Goal: Task Accomplishment & Management: Use online tool/utility

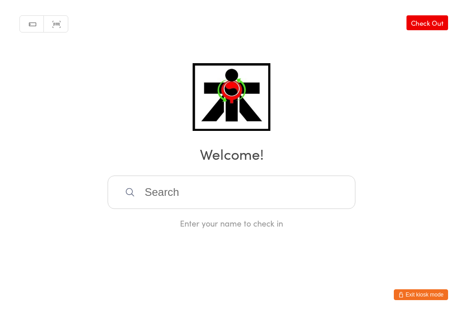
click at [203, 194] on input "search" at bounding box center [232, 192] width 248 height 33
type input "For"
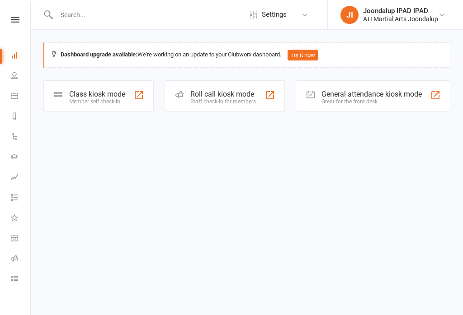
click at [407, 110] on div "General attendance kiosk mode Great for the front desk" at bounding box center [373, 95] width 155 height 31
click at [353, 99] on div "Great for the front desk" at bounding box center [371, 102] width 100 height 6
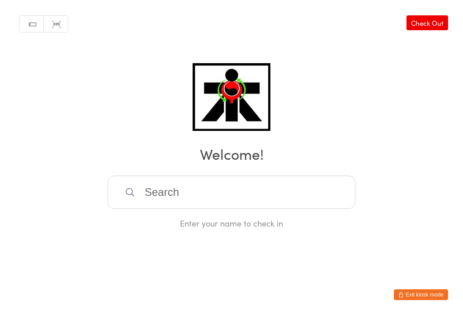
click at [175, 205] on input "search" at bounding box center [232, 192] width 248 height 33
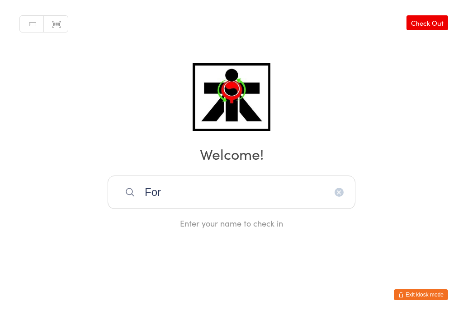
scroll to position [0, 0]
click at [265, 192] on input "For" at bounding box center [232, 192] width 248 height 33
type input "F"
click at [323, 101] on html "You have now entered Kiosk Mode. Members will be able to check themselves in us…" at bounding box center [231, 157] width 463 height 315
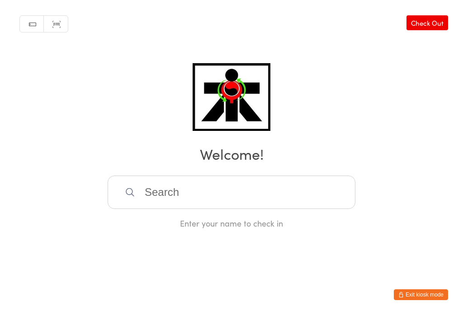
scroll to position [0, 0]
click at [171, 202] on input "search" at bounding box center [232, 192] width 248 height 33
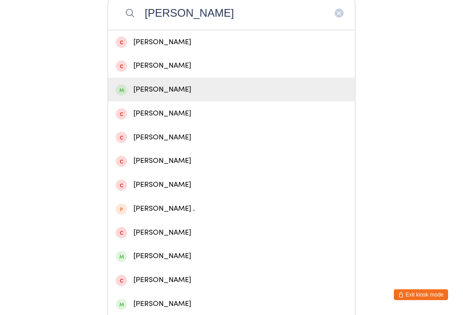
type input "[PERSON_NAME]"
click at [141, 96] on div "[PERSON_NAME]" at bounding box center [231, 90] width 231 height 12
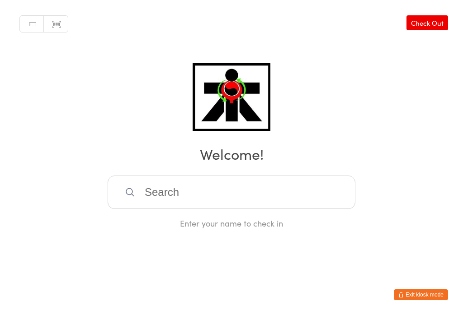
scroll to position [0, 0]
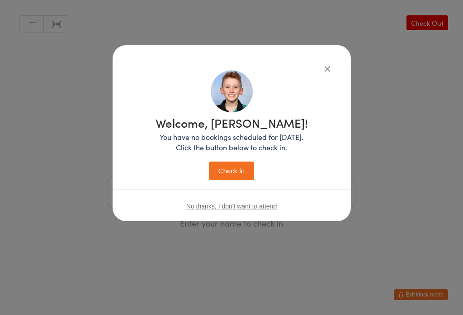
click at [228, 180] on button "Check in" at bounding box center [231, 171] width 45 height 19
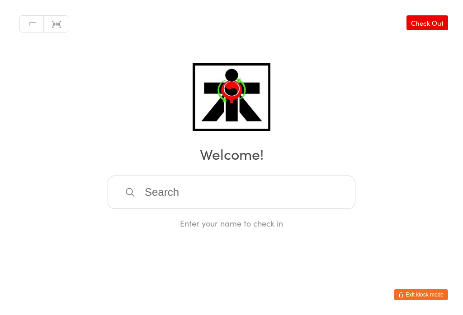
click at [331, 205] on input "search" at bounding box center [232, 192] width 248 height 33
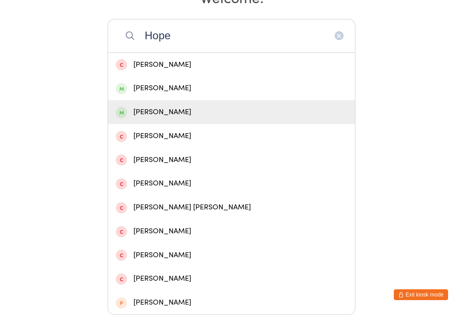
type input "Hope"
click at [193, 106] on div "[PERSON_NAME]" at bounding box center [231, 112] width 231 height 12
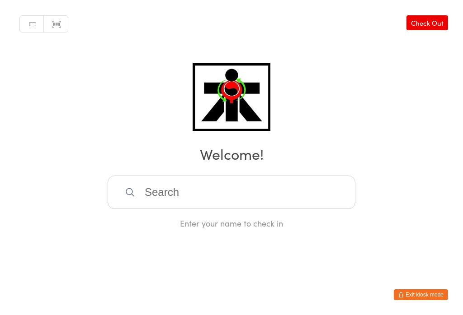
scroll to position [0, 0]
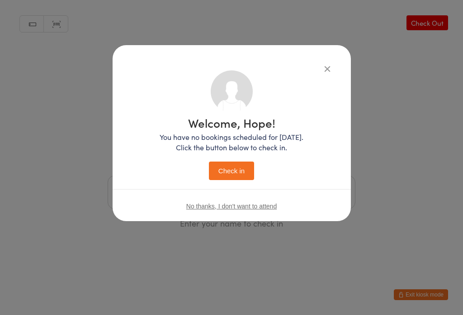
click at [232, 168] on button "Check in" at bounding box center [231, 171] width 45 height 19
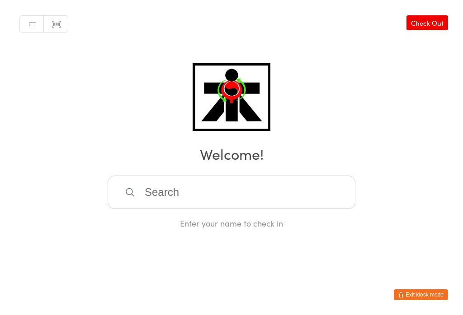
click at [181, 200] on input "search" at bounding box center [232, 192] width 248 height 33
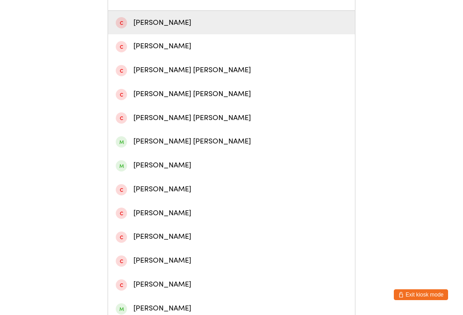
scroll to position [222, 0]
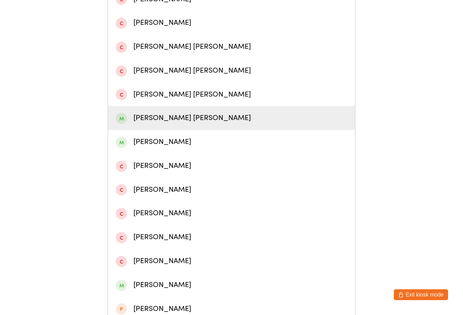
type input "[PERSON_NAME]"
click at [188, 124] on div "[PERSON_NAME] [PERSON_NAME]" at bounding box center [231, 118] width 231 height 12
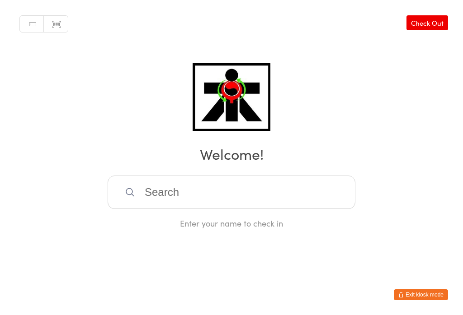
scroll to position [0, 0]
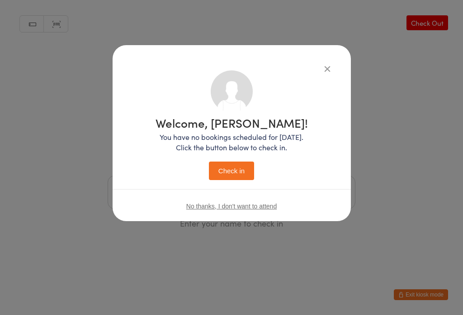
click at [241, 175] on button "Check in" at bounding box center [231, 171] width 45 height 19
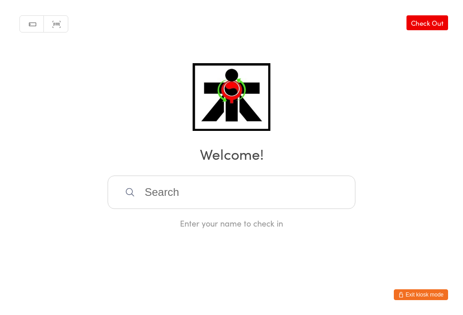
click at [221, 209] on input "search" at bounding box center [232, 192] width 248 height 33
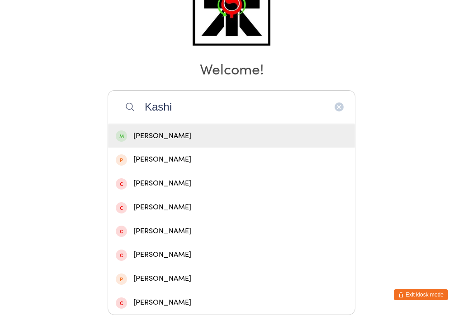
type input "Kashi"
click at [160, 130] on div "[PERSON_NAME]" at bounding box center [231, 136] width 231 height 12
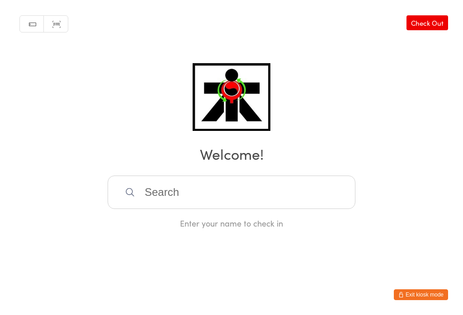
scroll to position [0, 0]
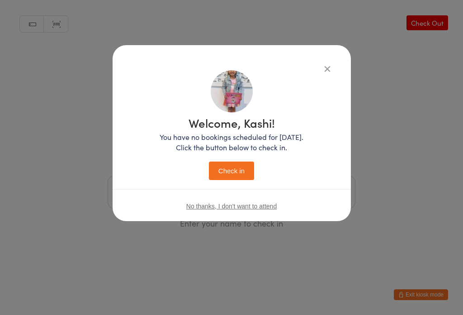
click at [234, 163] on button "Check in" at bounding box center [231, 171] width 45 height 19
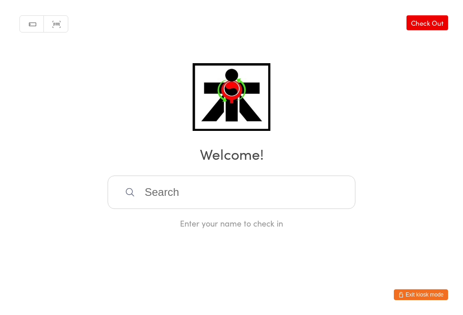
click at [182, 195] on input "search" at bounding box center [232, 192] width 248 height 33
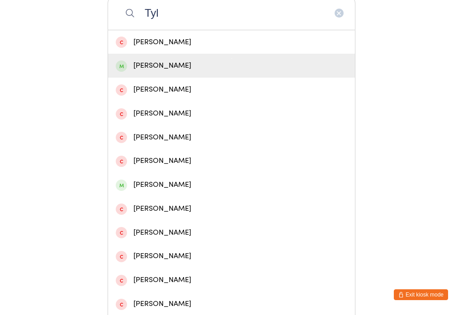
type input "Tyl"
click at [149, 72] on div "[PERSON_NAME]" at bounding box center [231, 66] width 231 height 12
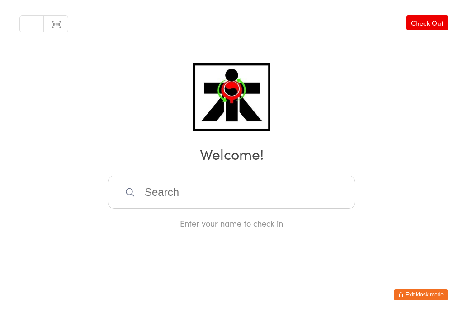
scroll to position [0, 0]
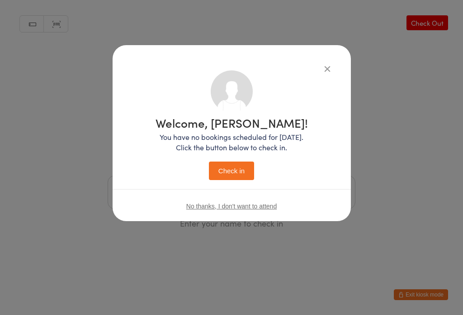
click at [233, 168] on button "Check in" at bounding box center [231, 171] width 45 height 19
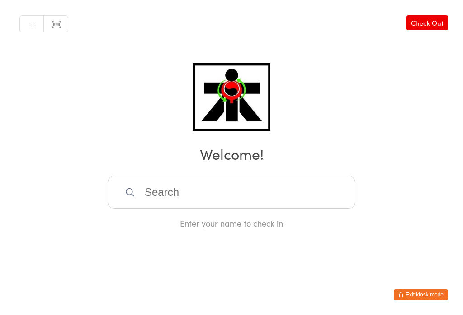
click at [156, 198] on input "search" at bounding box center [232, 192] width 248 height 33
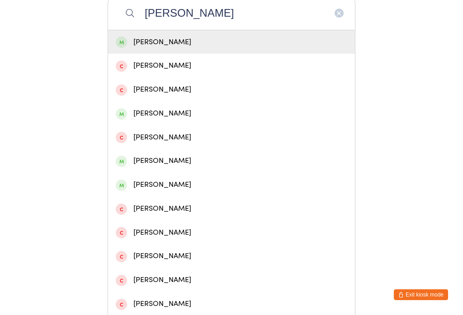
type input "[PERSON_NAME]"
click at [143, 45] on div "[PERSON_NAME]" at bounding box center [231, 42] width 231 height 12
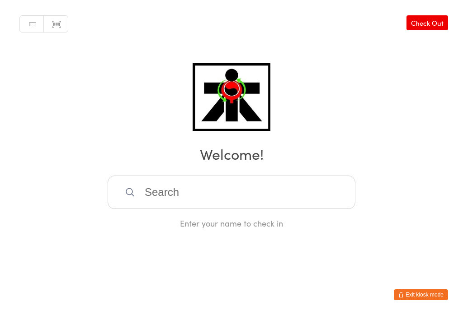
scroll to position [0, 0]
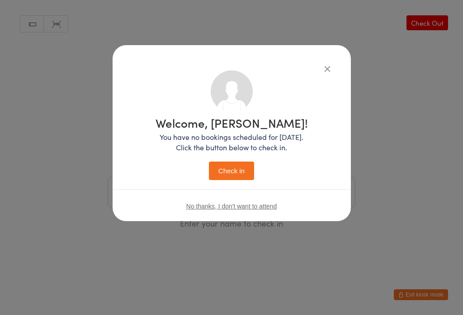
click at [237, 173] on button "Check in" at bounding box center [231, 171] width 45 height 19
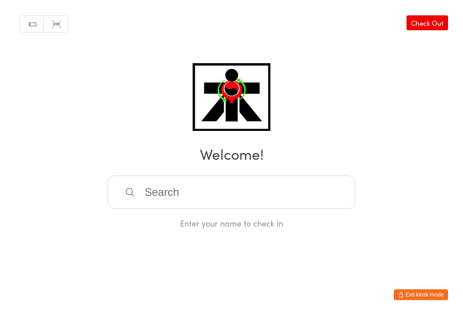
click at [278, 192] on input "search" at bounding box center [232, 192] width 248 height 33
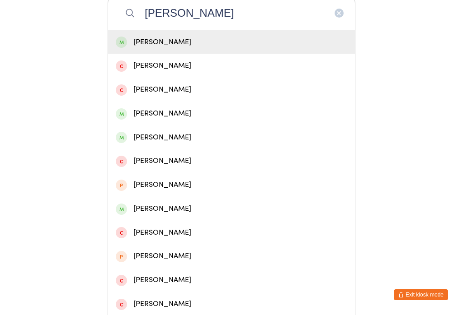
type input "[PERSON_NAME]"
click at [153, 54] on div "[PERSON_NAME]" at bounding box center [231, 42] width 247 height 24
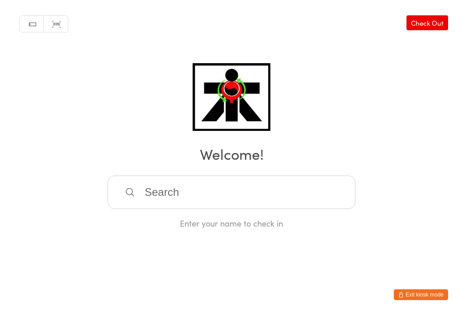
scroll to position [0, 0]
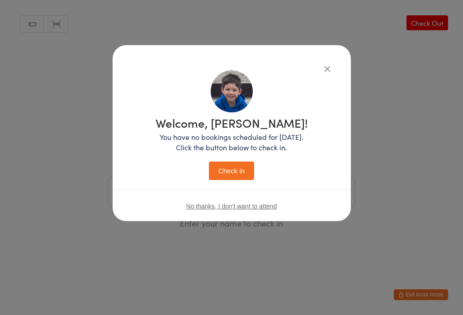
click at [224, 175] on button "Check in" at bounding box center [231, 171] width 45 height 19
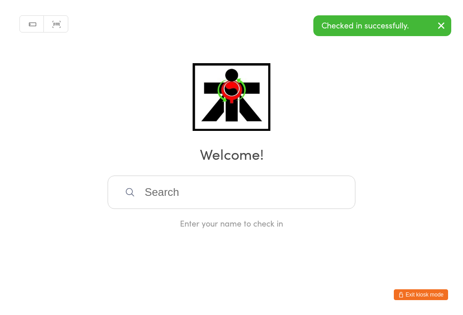
click at [191, 209] on input "search" at bounding box center [232, 192] width 248 height 33
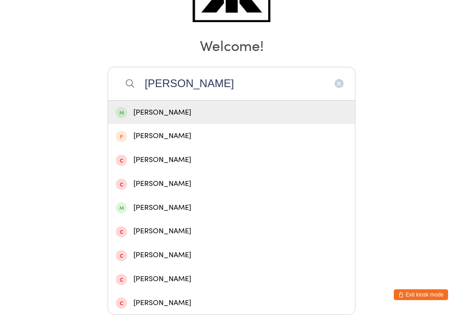
type input "[PERSON_NAME]"
click at [163, 101] on div "[PERSON_NAME]" at bounding box center [231, 113] width 247 height 24
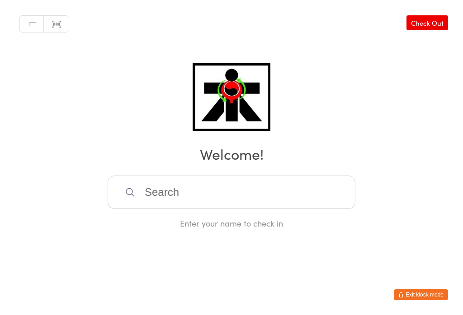
scroll to position [0, 0]
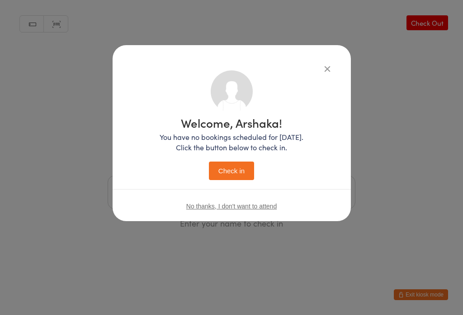
click at [232, 179] on button "Check in" at bounding box center [231, 171] width 45 height 19
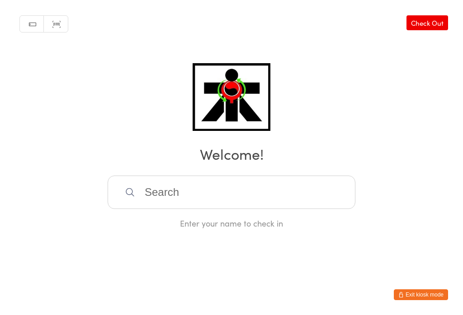
click at [330, 189] on input "search" at bounding box center [232, 192] width 248 height 33
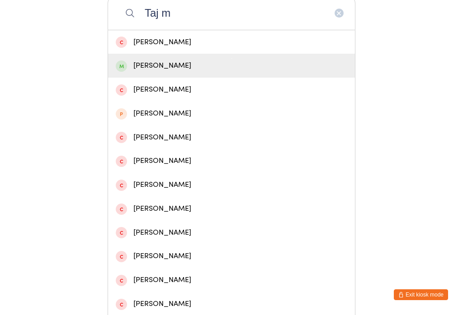
type input "Taj m"
click at [155, 72] on div "[PERSON_NAME]" at bounding box center [231, 66] width 231 height 12
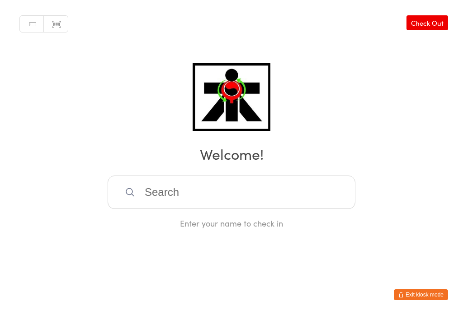
scroll to position [0, 0]
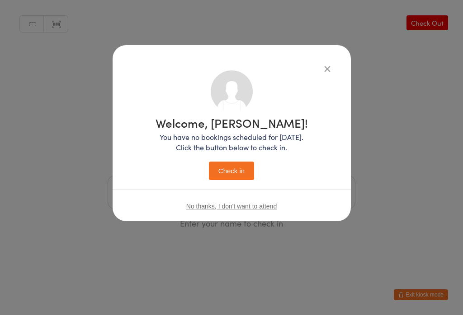
click at [235, 169] on button "Check in" at bounding box center [231, 171] width 45 height 19
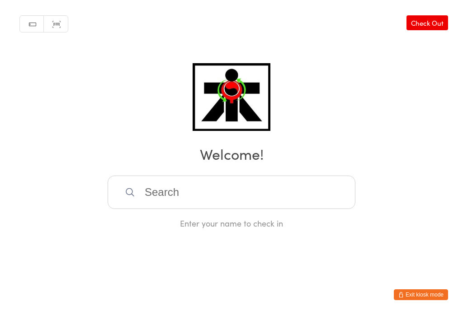
click at [193, 195] on input "search" at bounding box center [232, 192] width 248 height 33
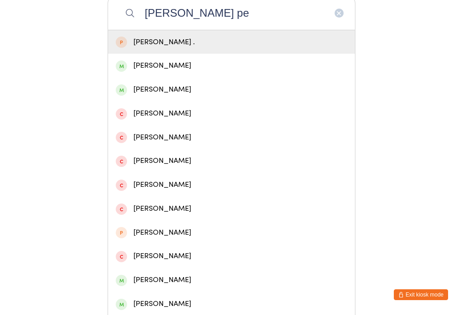
type input "[PERSON_NAME] pe"
click at [150, 96] on div "[PERSON_NAME]" at bounding box center [231, 90] width 231 height 12
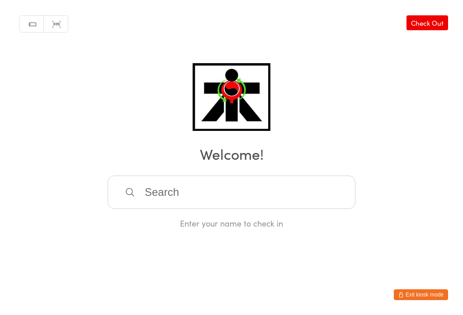
scroll to position [0, 0]
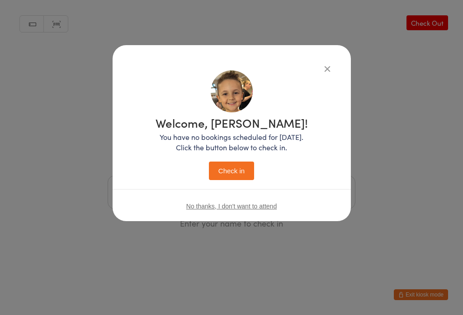
click at [223, 165] on button "Check in" at bounding box center [231, 171] width 45 height 19
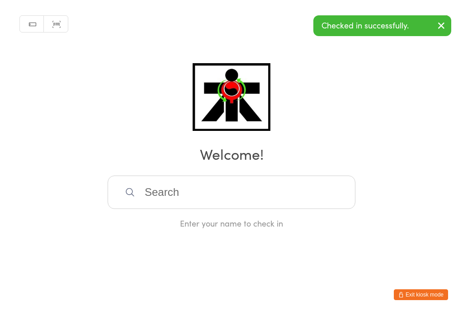
click at [153, 200] on input "search" at bounding box center [232, 192] width 248 height 33
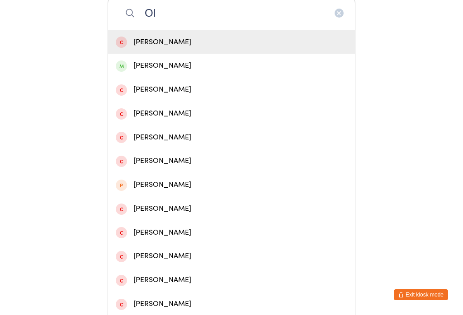
type input "O"
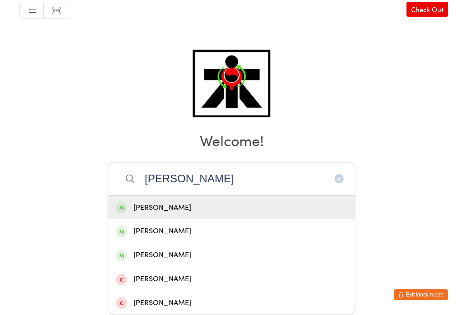
type input "[PERSON_NAME]"
click at [139, 202] on div "[PERSON_NAME]" at bounding box center [231, 208] width 231 height 12
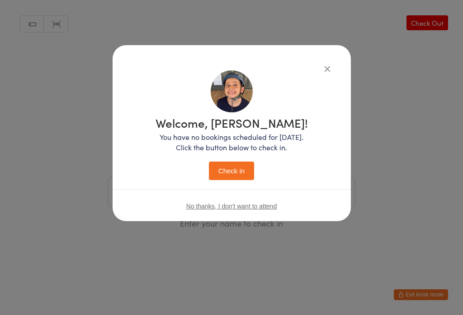
scroll to position [0, 0]
click at [229, 189] on div "Welcome, [PERSON_NAME]! You have no bookings scheduled for [DATE]. Click the bu…" at bounding box center [232, 146] width 202 height 153
click at [224, 168] on button "Check in" at bounding box center [231, 171] width 45 height 19
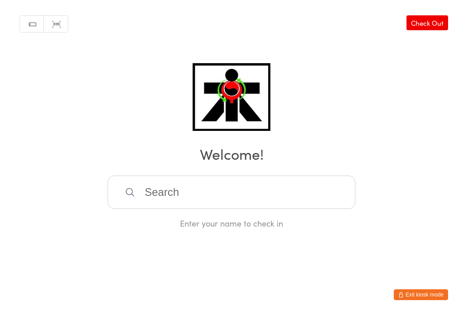
click at [253, 198] on input "search" at bounding box center [232, 192] width 248 height 33
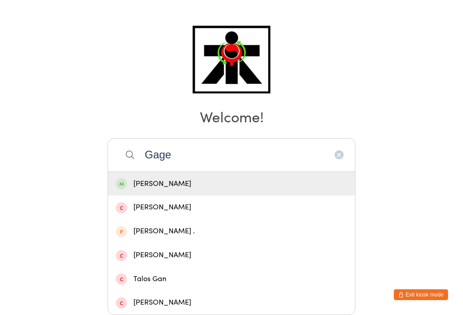
type input "Gage"
click at [139, 178] on div "[PERSON_NAME]" at bounding box center [231, 184] width 231 height 12
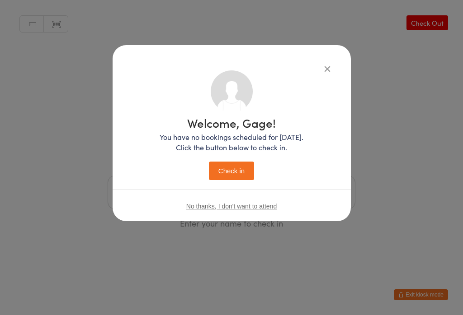
scroll to position [0, 0]
click at [242, 175] on button "Check in" at bounding box center [231, 171] width 45 height 19
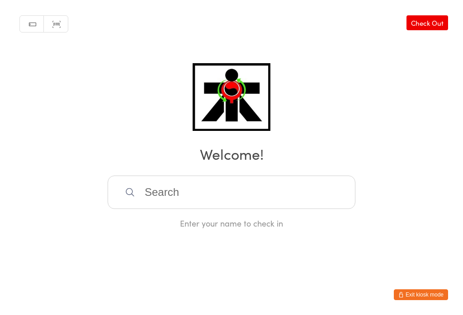
click at [344, 198] on input "search" at bounding box center [232, 192] width 248 height 33
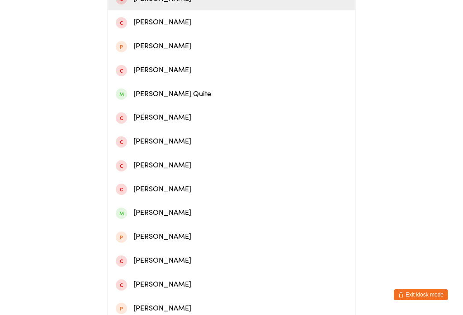
scroll to position [222, 0]
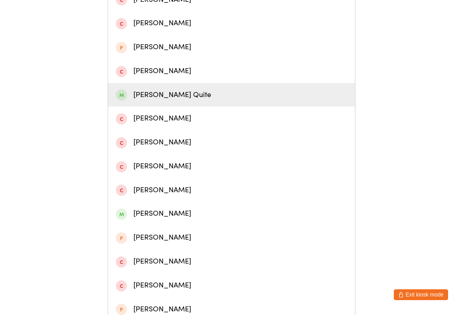
type input "[PERSON_NAME]"
click at [185, 101] on div "[PERSON_NAME] Quite" at bounding box center [231, 95] width 231 height 12
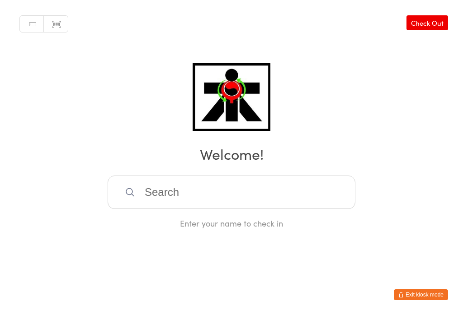
scroll to position [0, 0]
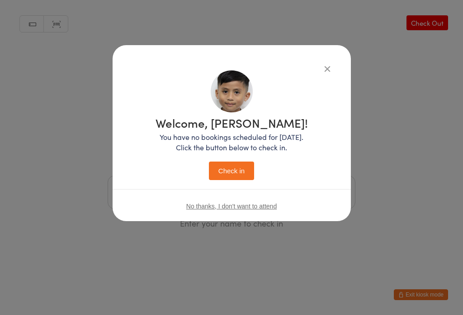
click at [233, 172] on button "Check in" at bounding box center [231, 171] width 45 height 19
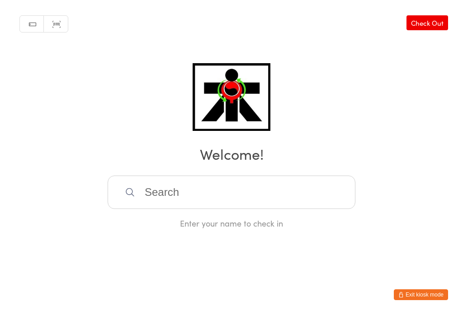
click at [224, 197] on input "search" at bounding box center [232, 192] width 248 height 33
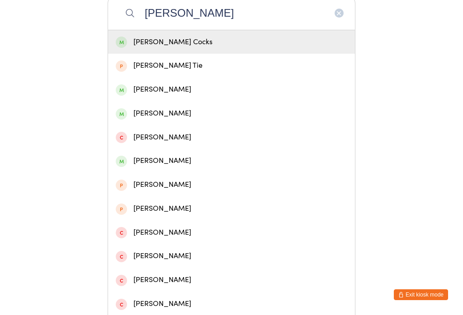
type input "[PERSON_NAME]"
click at [153, 44] on div "[PERSON_NAME] Cocks" at bounding box center [231, 42] width 231 height 12
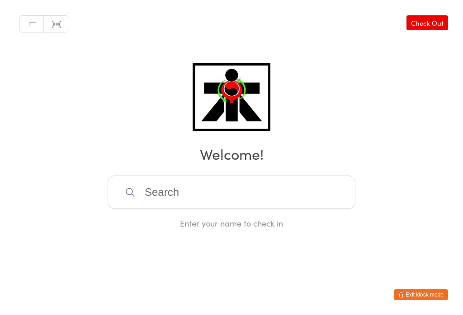
scroll to position [0, 0]
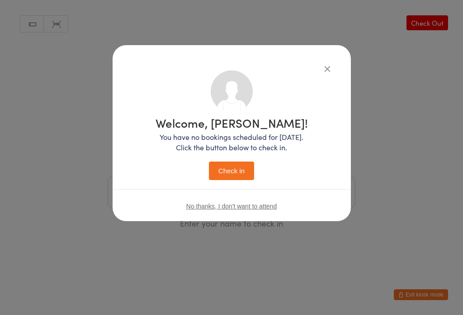
click at [230, 171] on button "Check in" at bounding box center [231, 171] width 45 height 19
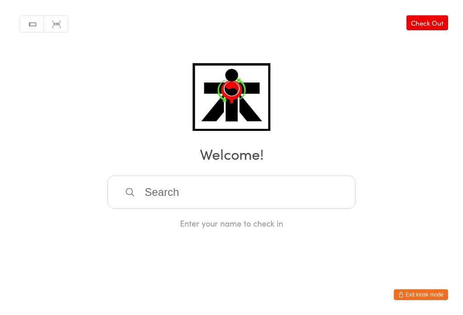
click at [225, 189] on input "search" at bounding box center [232, 192] width 248 height 33
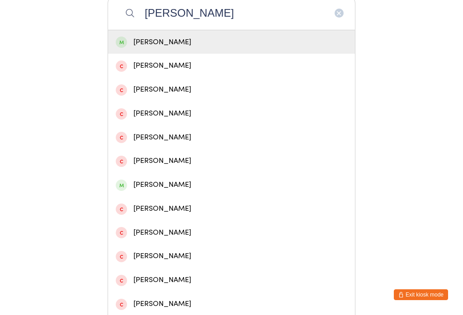
type input "[PERSON_NAME]"
click at [189, 47] on div "[PERSON_NAME]" at bounding box center [231, 42] width 231 height 12
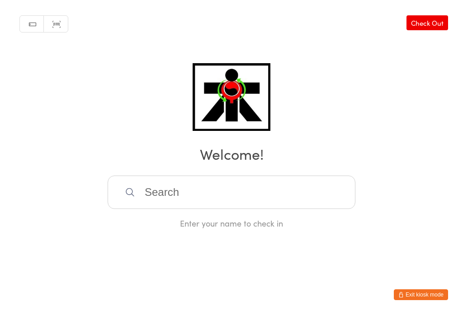
scroll to position [0, 0]
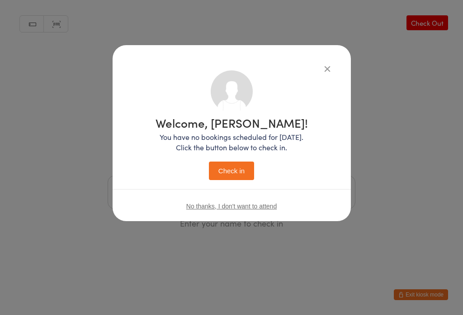
click at [230, 175] on button "Check in" at bounding box center [231, 171] width 45 height 19
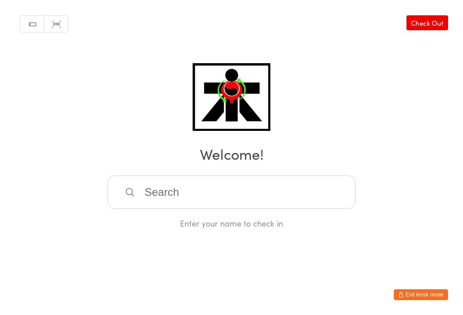
click at [207, 209] on input "search" at bounding box center [232, 192] width 248 height 33
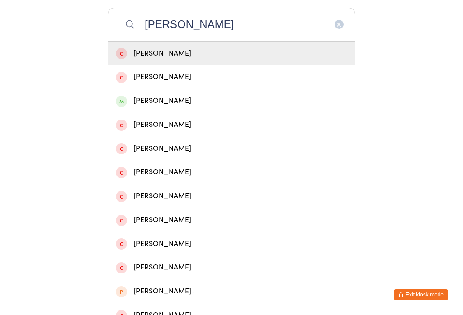
scroll to position [168, 0]
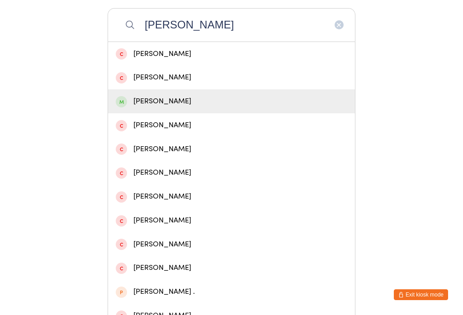
type input "[PERSON_NAME]"
click at [164, 108] on div "[PERSON_NAME]" at bounding box center [231, 101] width 231 height 12
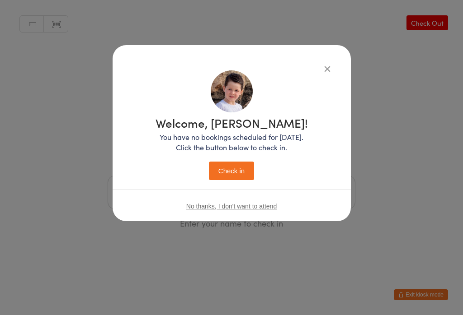
click at [231, 177] on button "Check in" at bounding box center [231, 171] width 45 height 19
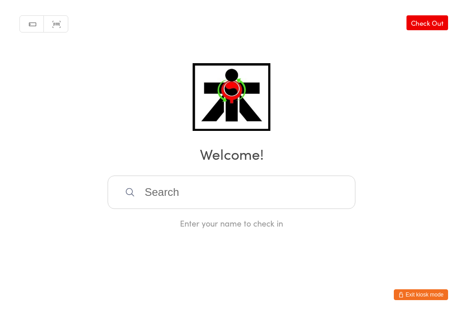
click at [165, 209] on input "search" at bounding box center [232, 192] width 248 height 33
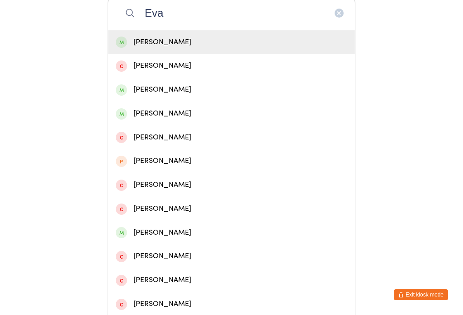
type input "Eva"
click at [149, 115] on div "[PERSON_NAME]" at bounding box center [231, 114] width 231 height 12
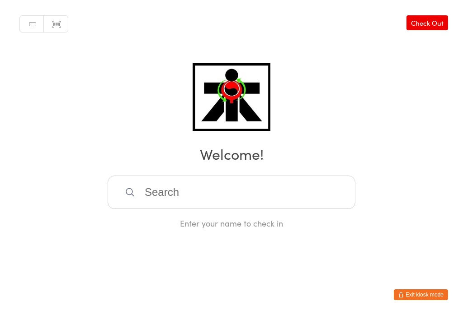
scroll to position [0, 0]
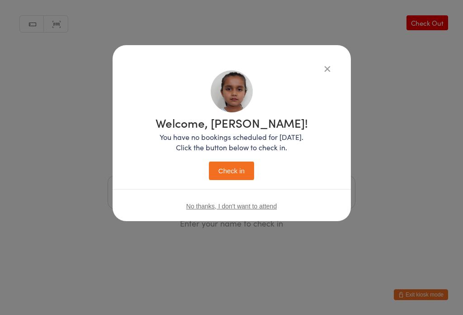
click at [241, 168] on button "Check in" at bounding box center [231, 171] width 45 height 19
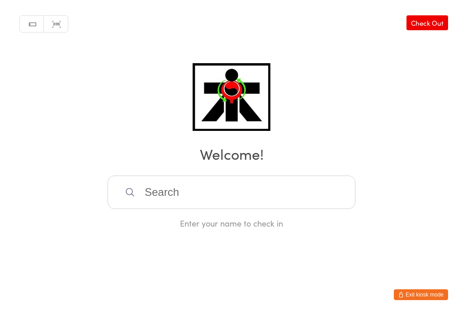
click at [183, 205] on input "search" at bounding box center [232, 192] width 248 height 33
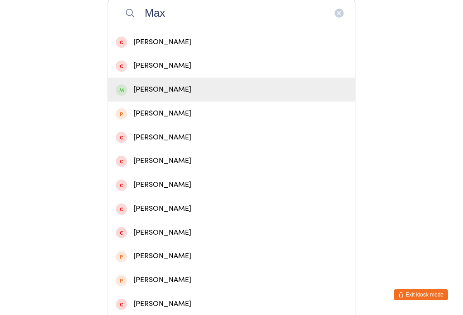
type input "Max"
click at [161, 96] on div "[PERSON_NAME]" at bounding box center [231, 90] width 231 height 12
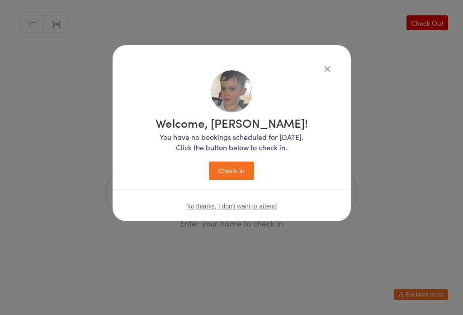
click at [232, 160] on div "Welcome, [PERSON_NAME]! You have no bookings scheduled for [DATE]. Click the bu…" at bounding box center [231, 148] width 152 height 63
click at [231, 178] on button "Check in" at bounding box center [231, 171] width 45 height 19
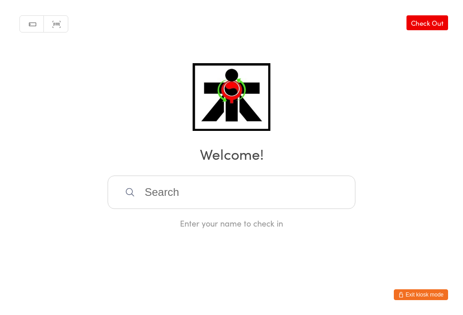
click at [230, 199] on input "search" at bounding box center [232, 192] width 248 height 33
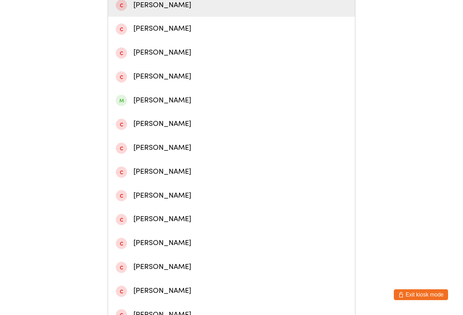
scroll to position [218, 0]
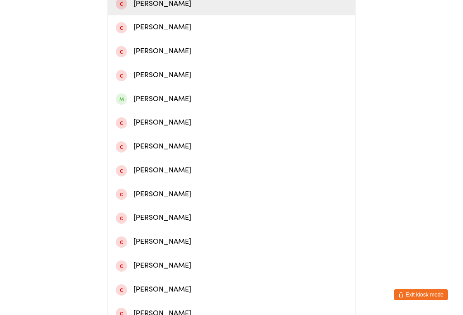
type input "[PERSON_NAME]"
click at [167, 105] on div "[PERSON_NAME]" at bounding box center [231, 99] width 231 height 12
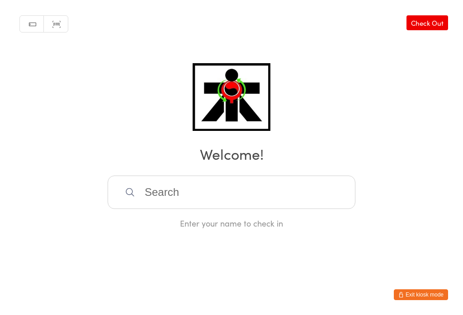
scroll to position [0, 0]
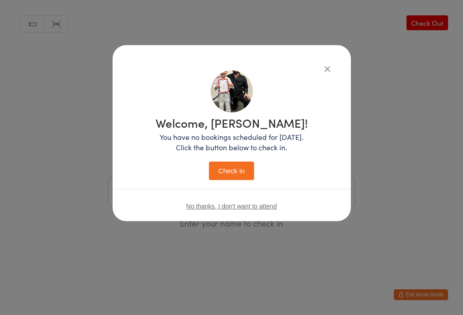
click at [241, 174] on button "Check in" at bounding box center [231, 171] width 45 height 19
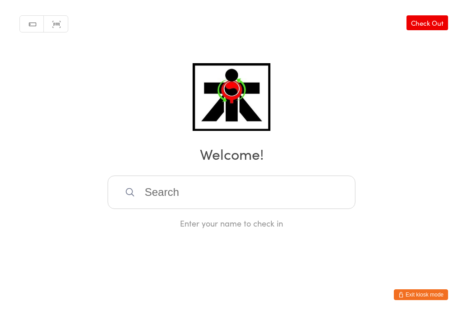
click at [152, 209] on input "search" at bounding box center [232, 192] width 248 height 33
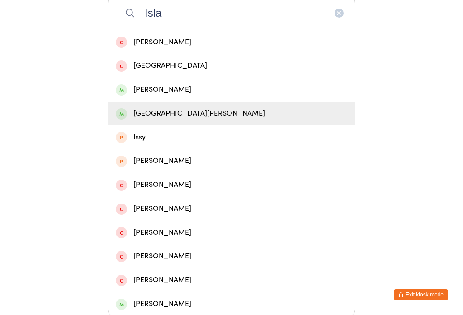
type input "Isla"
click at [124, 126] on div "[GEOGRAPHIC_DATA][PERSON_NAME]" at bounding box center [231, 114] width 247 height 24
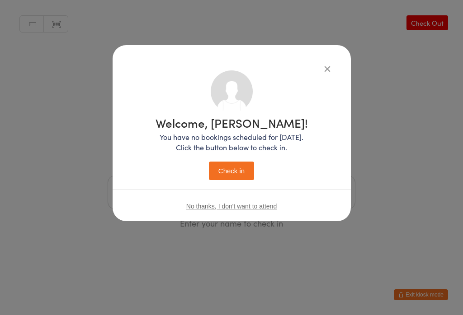
click at [224, 180] on button "Check in" at bounding box center [231, 171] width 45 height 19
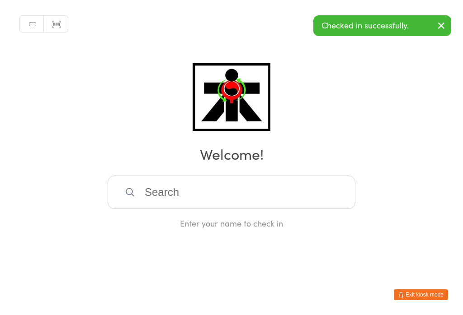
click at [221, 187] on input "search" at bounding box center [232, 192] width 248 height 33
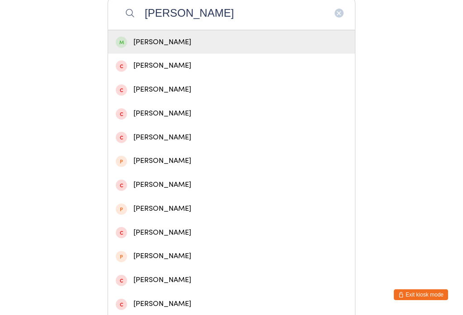
type input "[PERSON_NAME]"
click at [171, 92] on div "[PERSON_NAME]" at bounding box center [231, 90] width 231 height 12
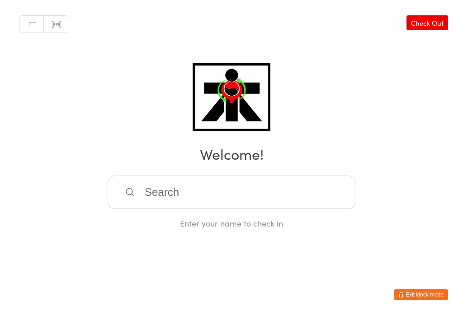
scroll to position [0, 0]
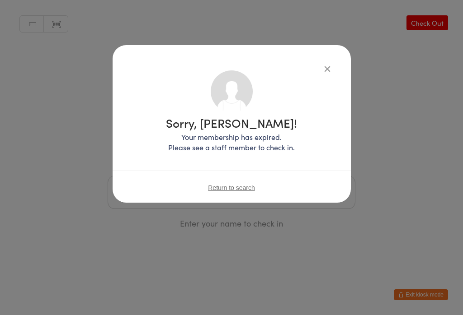
click at [322, 66] on icon "button" at bounding box center [327, 69] width 10 height 10
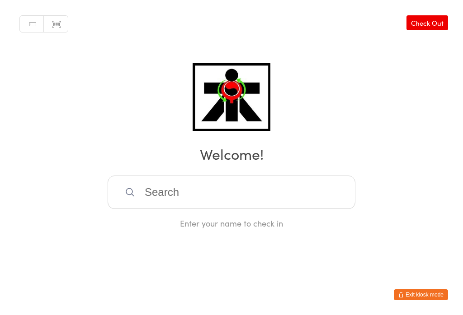
click at [298, 198] on input "search" at bounding box center [232, 192] width 248 height 33
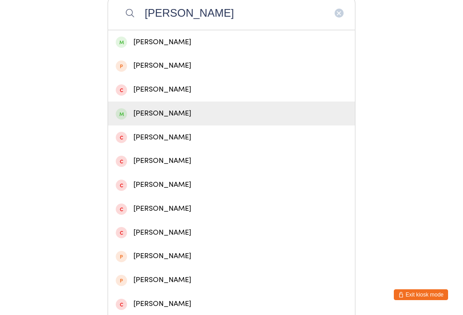
type input "[PERSON_NAME]"
click at [169, 120] on div "[PERSON_NAME]" at bounding box center [231, 114] width 231 height 12
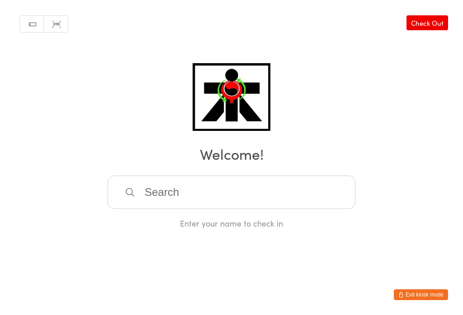
scroll to position [0, 0]
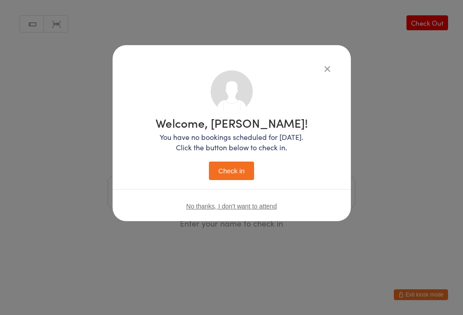
click at [232, 178] on button "Check in" at bounding box center [231, 171] width 45 height 19
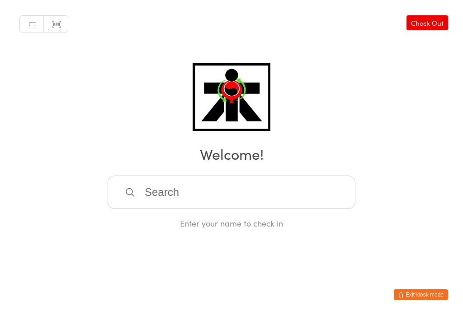
click at [150, 209] on input "search" at bounding box center [232, 192] width 248 height 33
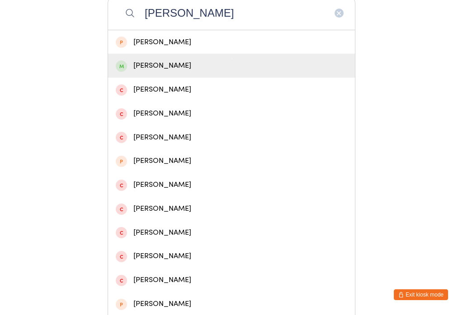
type input "[PERSON_NAME]"
click at [144, 66] on div "[PERSON_NAME]" at bounding box center [231, 66] width 231 height 12
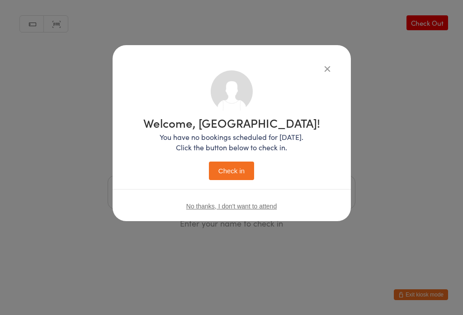
click at [233, 173] on button "Check in" at bounding box center [231, 171] width 45 height 19
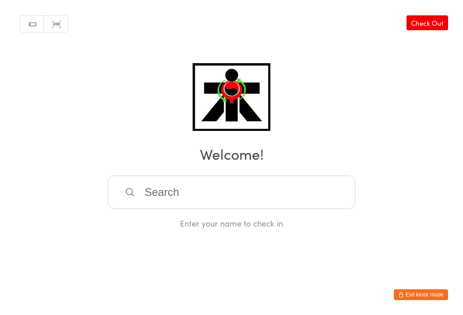
click at [244, 189] on input "search" at bounding box center [232, 192] width 248 height 33
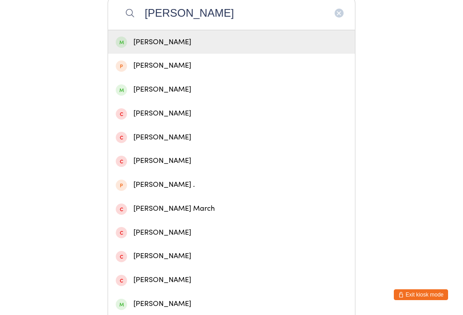
type input "[PERSON_NAME]"
click at [165, 48] on div "[PERSON_NAME]" at bounding box center [231, 42] width 231 height 12
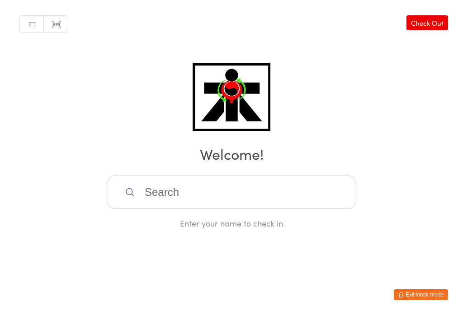
scroll to position [0, 0]
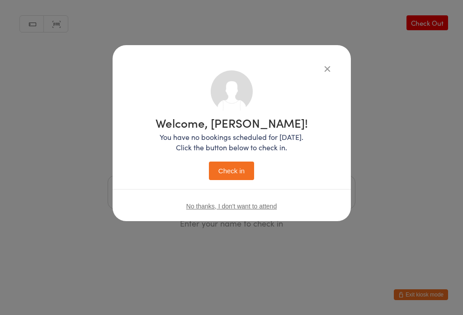
click at [238, 169] on button "Check in" at bounding box center [231, 171] width 45 height 19
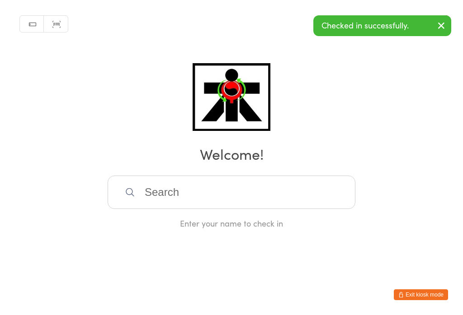
click at [237, 204] on input "search" at bounding box center [232, 192] width 248 height 33
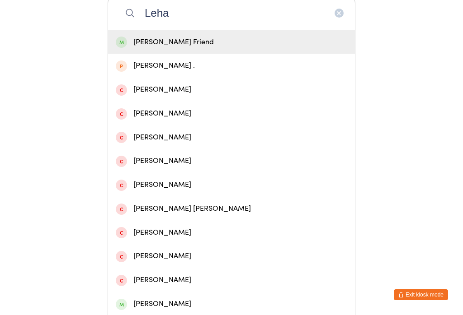
type input "Leha"
click at [145, 44] on div "[PERSON_NAME] Friend" at bounding box center [231, 42] width 231 height 12
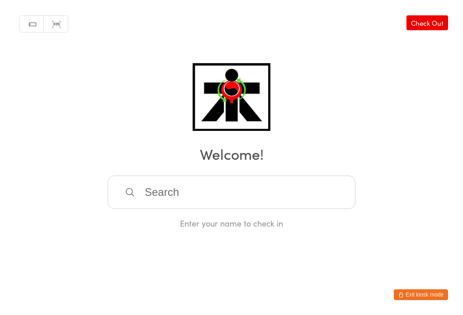
scroll to position [0, 0]
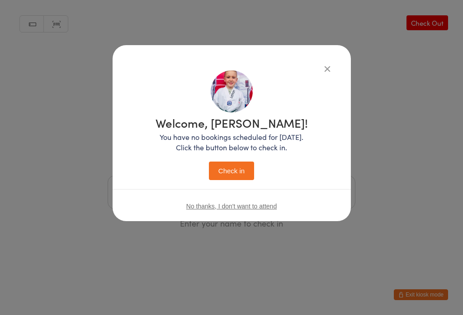
click at [227, 172] on button "Check in" at bounding box center [231, 171] width 45 height 19
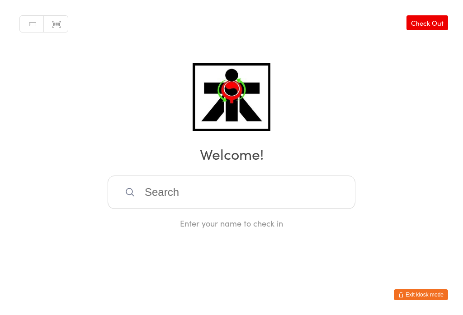
click at [220, 201] on input "search" at bounding box center [232, 192] width 248 height 33
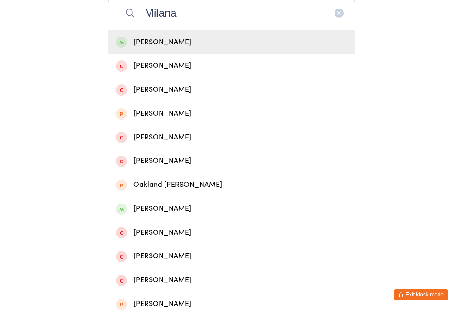
type input "Milana"
click at [142, 45] on div "[PERSON_NAME]" at bounding box center [231, 42] width 231 height 12
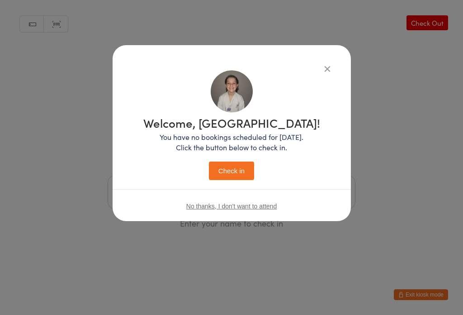
click at [231, 179] on button "Check in" at bounding box center [231, 171] width 45 height 19
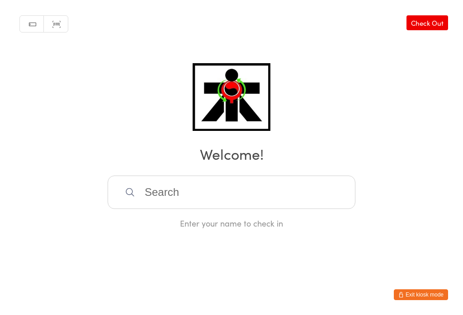
click at [173, 198] on input "search" at bounding box center [232, 192] width 248 height 33
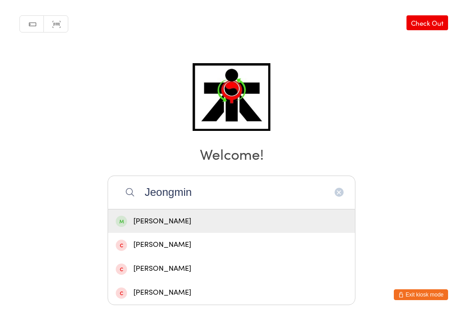
type input "Jeongmin"
click at [183, 216] on div "[PERSON_NAME]" at bounding box center [231, 222] width 231 height 12
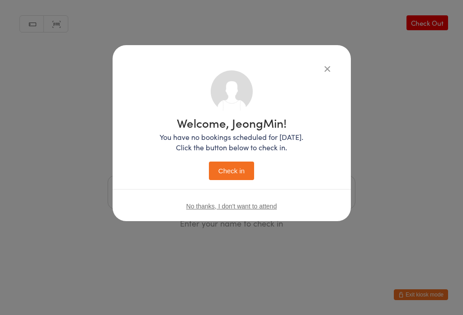
scroll to position [0, 0]
click at [240, 178] on button "Check in" at bounding box center [231, 171] width 45 height 19
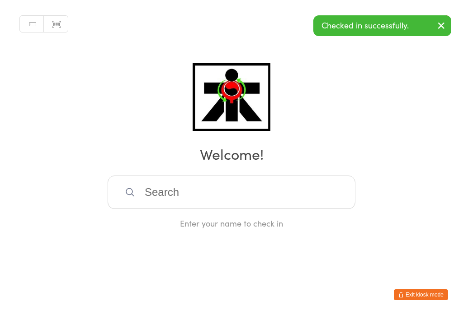
click at [214, 208] on input "search" at bounding box center [232, 192] width 248 height 33
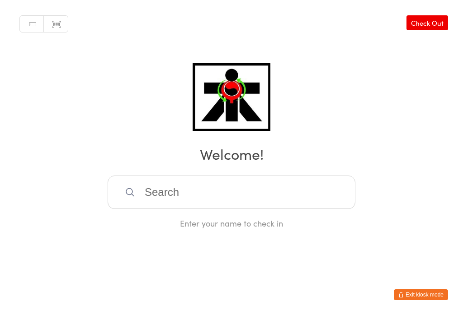
scroll to position [179, 0]
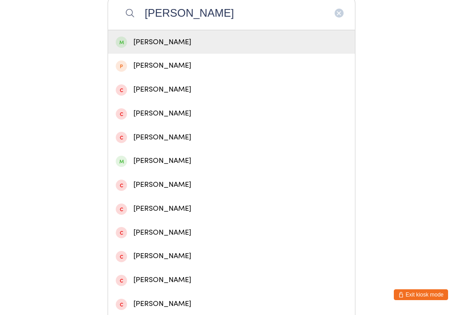
type input "[PERSON_NAME]"
click at [147, 48] on div "[PERSON_NAME]" at bounding box center [231, 42] width 231 height 12
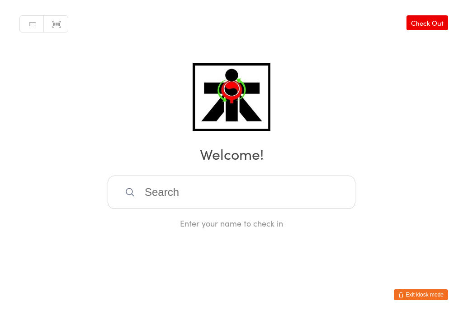
scroll to position [0, 0]
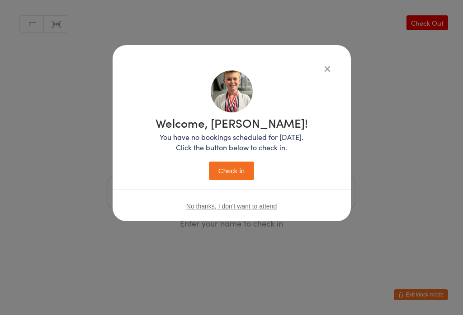
click at [230, 169] on button "Check in" at bounding box center [231, 171] width 45 height 19
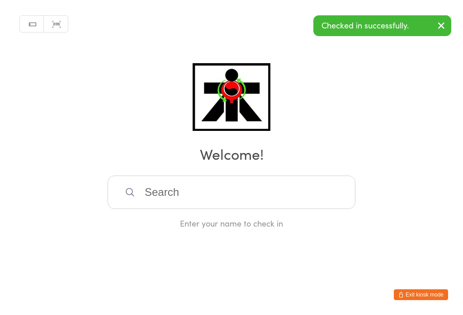
click at [194, 206] on input "search" at bounding box center [232, 192] width 248 height 33
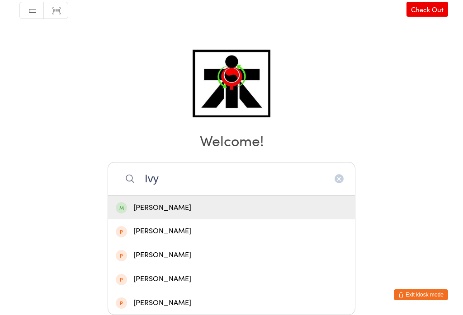
type input "Ivy"
click at [155, 202] on div "[PERSON_NAME]" at bounding box center [231, 208] width 231 height 12
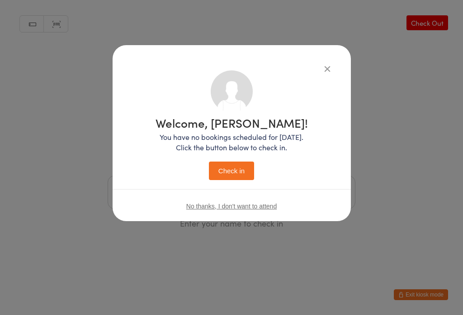
scroll to position [0, 0]
click at [234, 172] on button "Check in" at bounding box center [231, 171] width 45 height 19
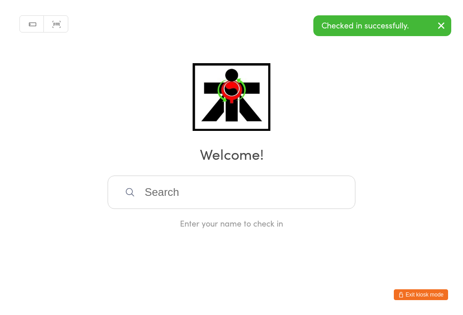
click at [158, 208] on input "search" at bounding box center [232, 192] width 248 height 33
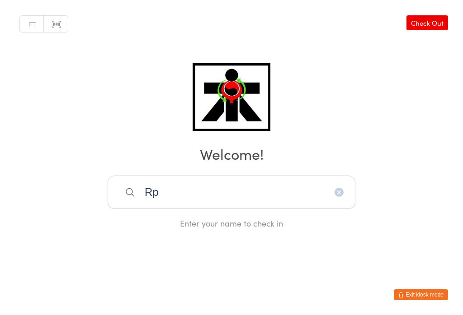
type input "R"
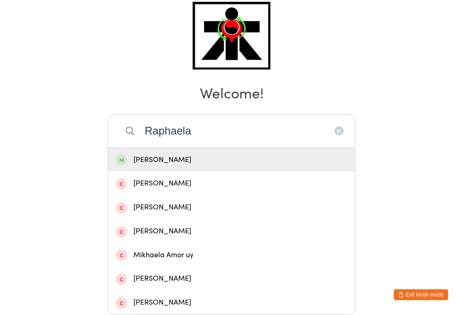
type input "Raphaela"
click at [133, 148] on div "[PERSON_NAME]" at bounding box center [231, 160] width 247 height 24
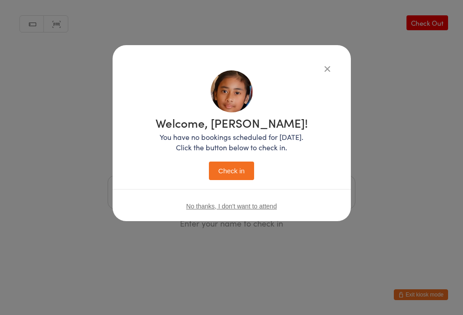
click at [234, 176] on button "Check in" at bounding box center [231, 171] width 45 height 19
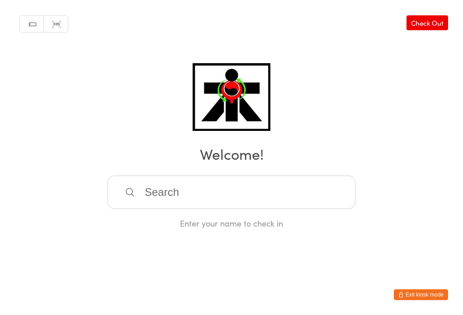
click at [314, 200] on input "search" at bounding box center [232, 192] width 248 height 33
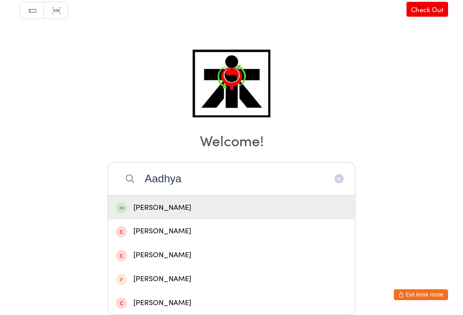
type input "Aadhya"
click at [174, 202] on div "[PERSON_NAME]" at bounding box center [231, 208] width 231 height 12
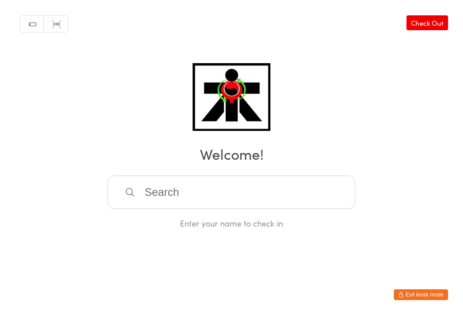
scroll to position [0, 0]
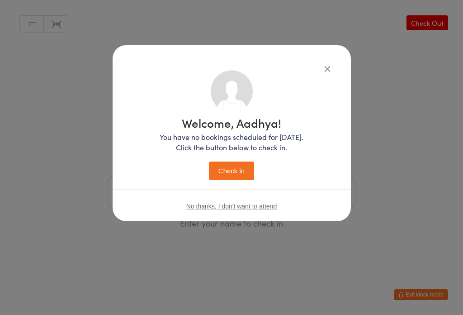
click at [252, 180] on button "Check in" at bounding box center [231, 171] width 45 height 19
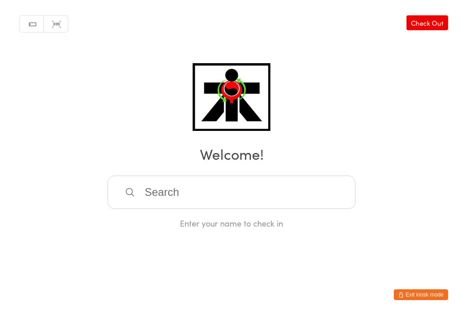
click at [236, 205] on input "search" at bounding box center [232, 192] width 248 height 33
